Goal: Task Accomplishment & Management: Use online tool/utility

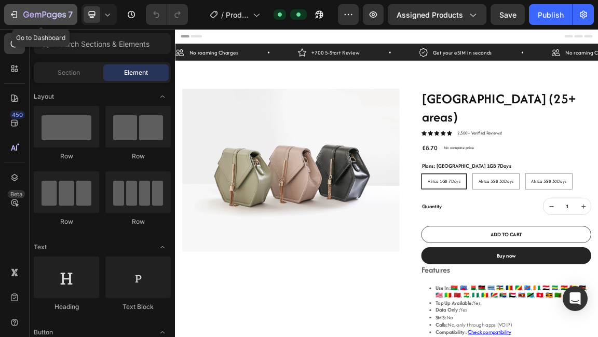
click at [8, 13] on button "7" at bounding box center [40, 14] width 73 height 21
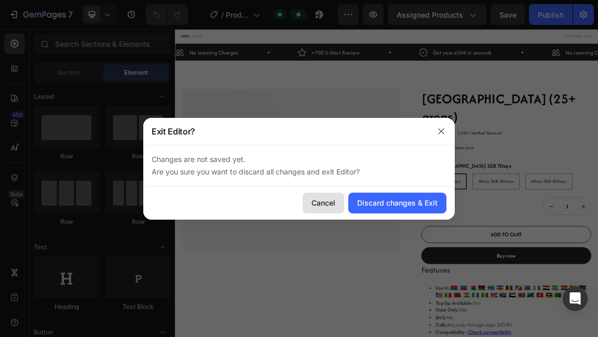
click at [324, 203] on div "Cancel" at bounding box center [323, 202] width 24 height 11
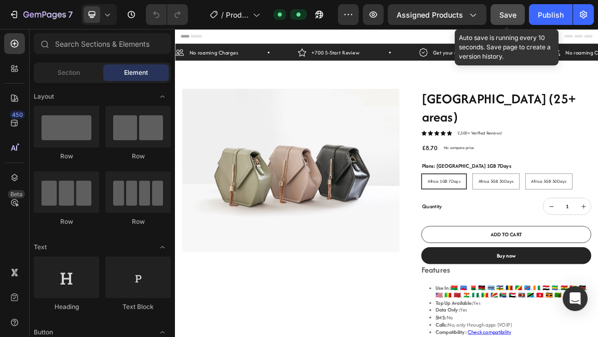
drag, startPoint x: 510, startPoint y: 16, endPoint x: 472, endPoint y: 12, distance: 38.0
click at [510, 16] on span "Save" at bounding box center [507, 14] width 17 height 9
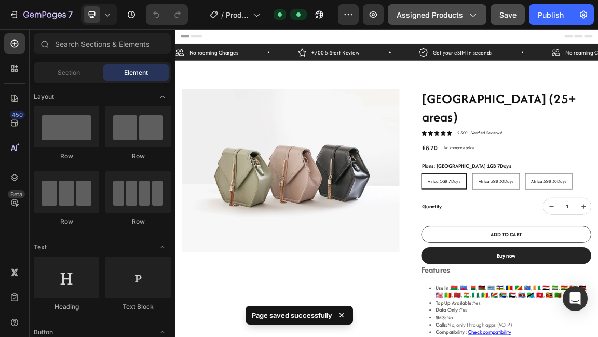
click at [432, 9] on span "Assigned Products" at bounding box center [430, 14] width 66 height 11
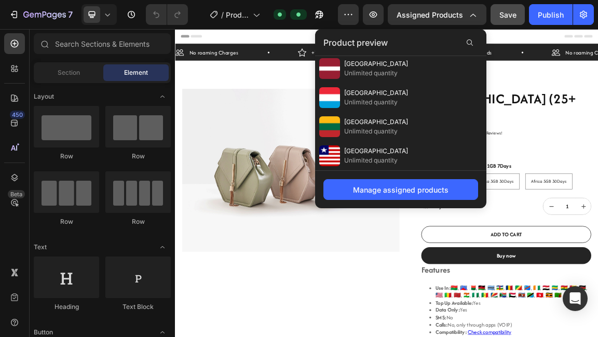
scroll to position [2212, 0]
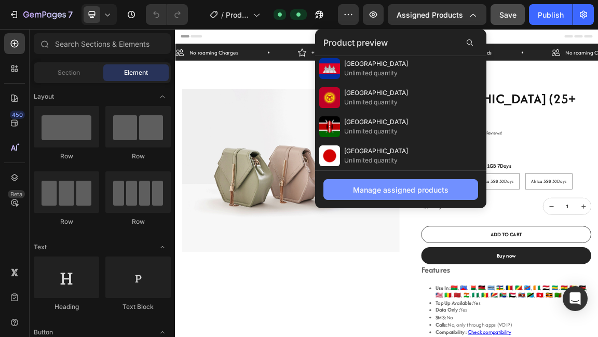
click at [417, 193] on div "Manage assigned products" at bounding box center [401, 189] width 96 height 11
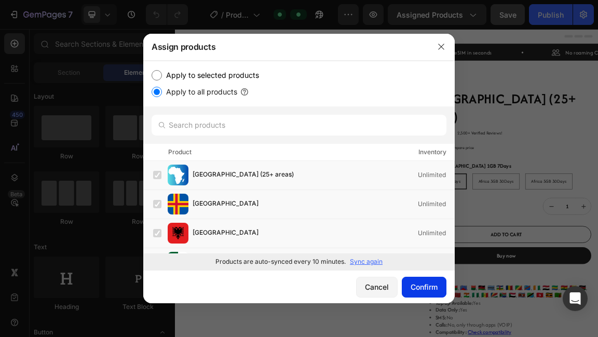
click at [425, 279] on button "Confirm" at bounding box center [424, 287] width 45 height 21
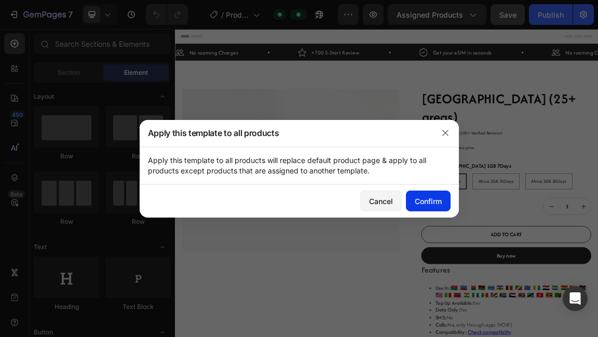
click at [436, 199] on div "Confirm" at bounding box center [428, 201] width 27 height 11
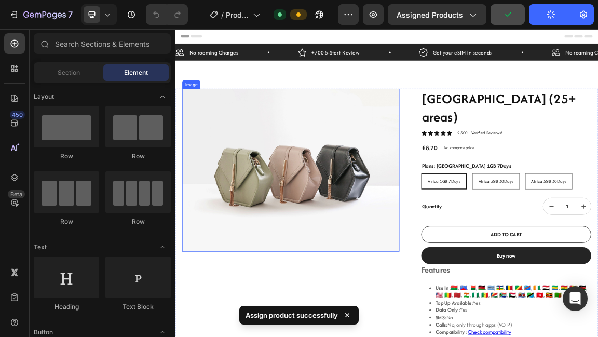
click at [449, 212] on img at bounding box center [345, 237] width 320 height 240
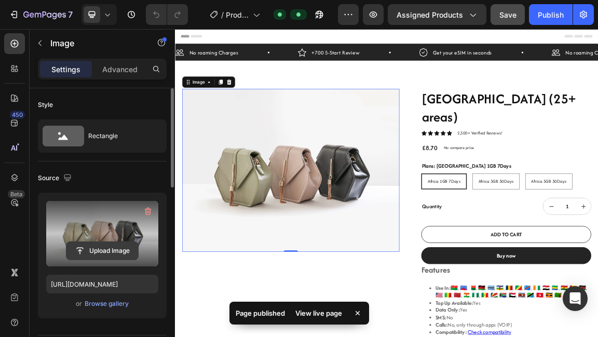
click at [104, 252] on input "file" at bounding box center [102, 251] width 72 height 18
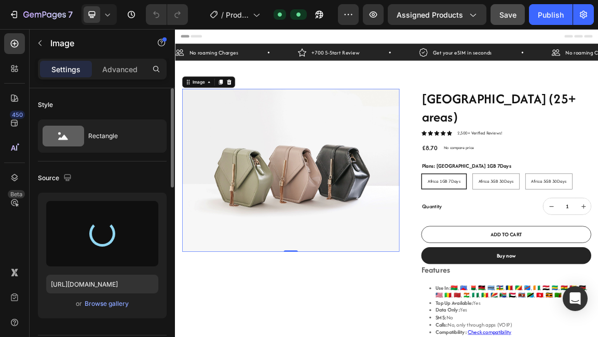
type input "https://cdn.shopify.com/s/files/1/0937/3971/2854/files/gempages_581143310601552…"
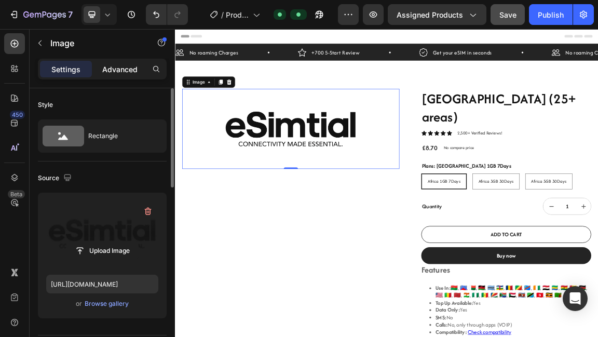
click at [119, 72] on p "Advanced" at bounding box center [119, 69] width 35 height 11
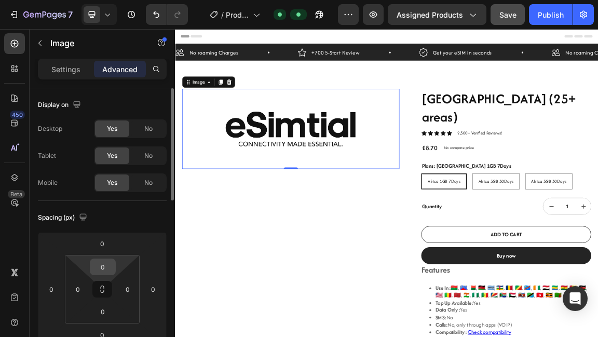
click at [109, 261] on input "0" at bounding box center [102, 267] width 21 height 16
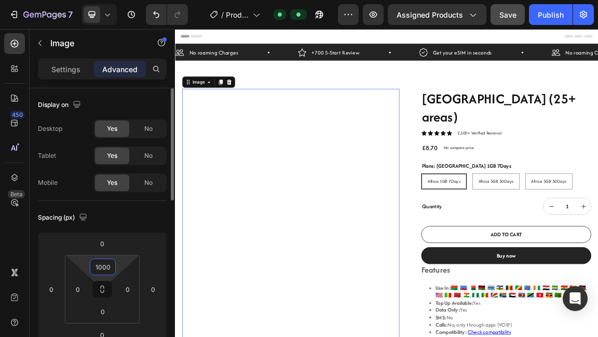
type input "100"
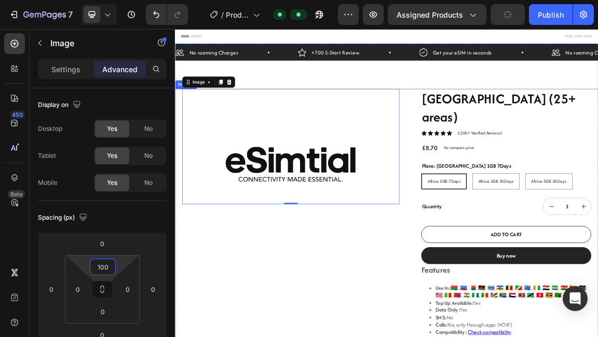
click at [328, 336] on div "Image 0" at bounding box center [345, 321] width 320 height 409
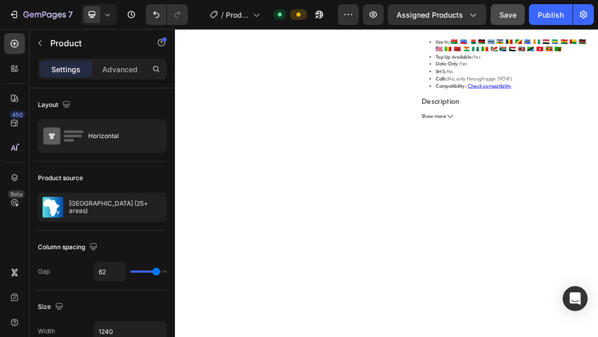
scroll to position [0, 0]
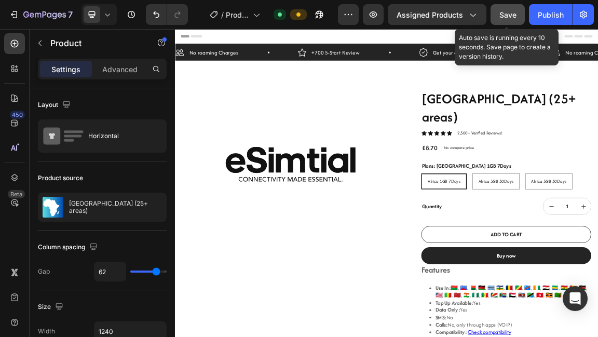
click at [509, 15] on span "Save" at bounding box center [507, 14] width 17 height 9
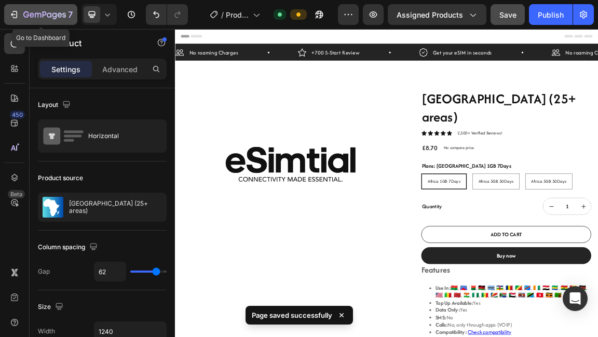
click at [18, 13] on icon "button" at bounding box center [14, 14] width 10 height 10
